Goal: Transaction & Acquisition: Book appointment/travel/reservation

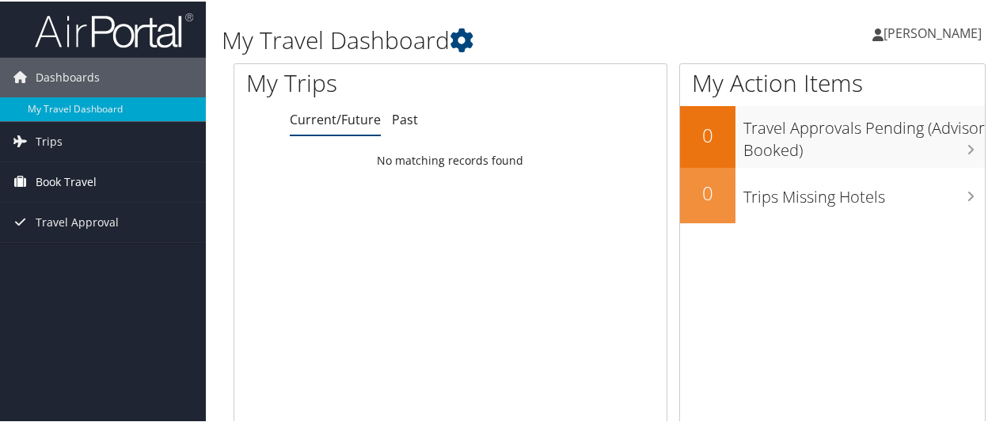
click at [70, 184] on span "Book Travel" at bounding box center [66, 181] width 61 height 40
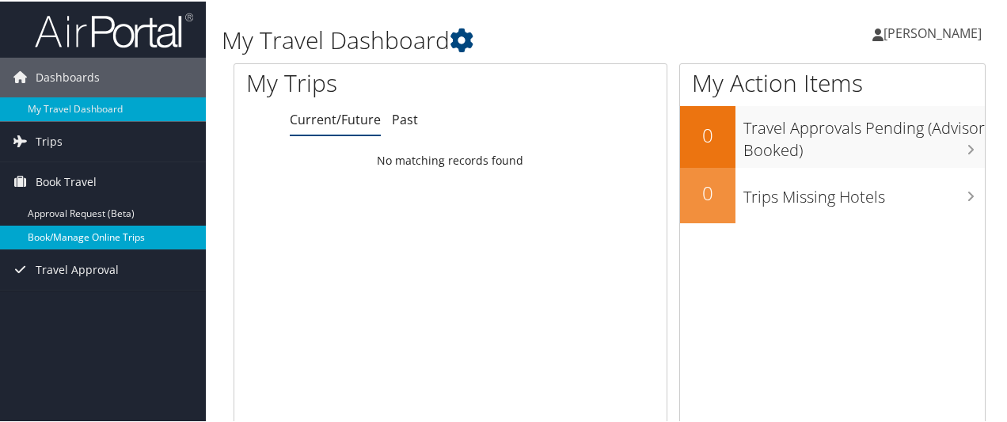
click at [89, 224] on link "Book/Manage Online Trips" at bounding box center [103, 236] width 206 height 24
